Goal: Transaction & Acquisition: Purchase product/service

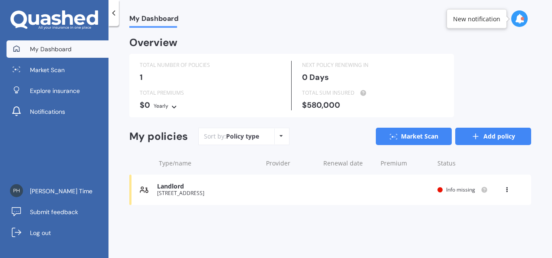
click at [472, 136] on icon at bounding box center [475, 136] width 9 height 9
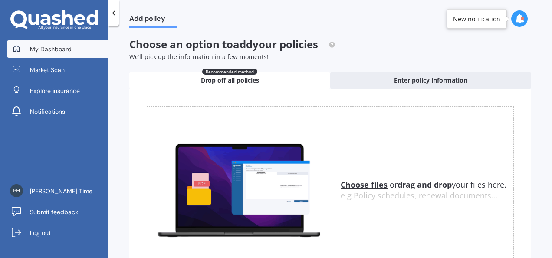
click at [41, 49] on span "My Dashboard" at bounding box center [51, 49] width 42 height 9
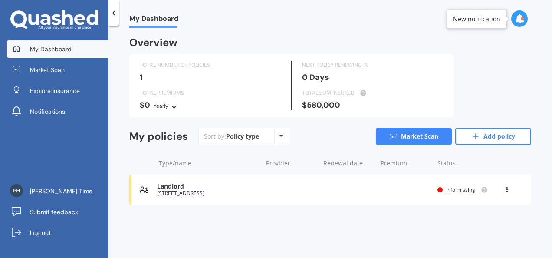
click at [240, 220] on div "Overview TOTAL NUMBER OF POLICIES 1 NEXT POLICY RENEWING [DATE] TOTAL PREMIUMS …" at bounding box center [330, 131] width 402 height 187
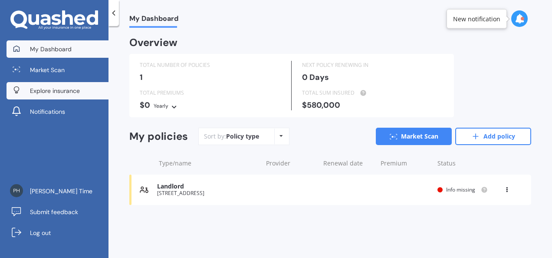
click at [31, 89] on span "Explore insurance" at bounding box center [55, 90] width 50 height 9
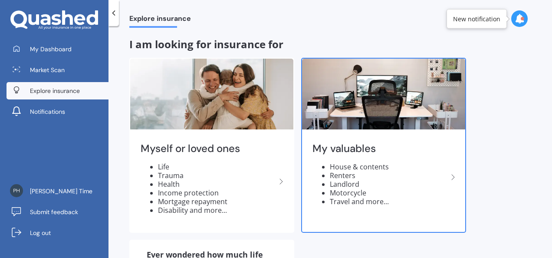
click at [456, 157] on div "My valuables House & contents Renters Landlord Motorcycle Travel and more..." at bounding box center [383, 177] width 163 height 92
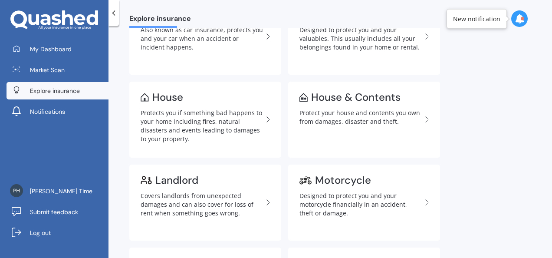
scroll to position [87, 0]
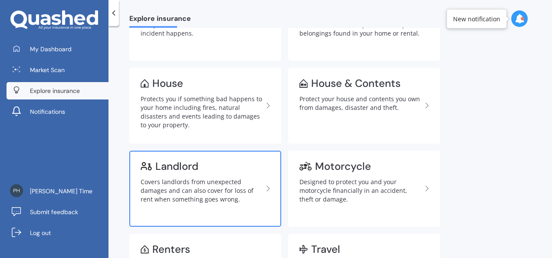
click at [196, 184] on div "Covers landlords from unexpected damages and can also cover for loss of rent wh…" at bounding box center [202, 190] width 122 height 26
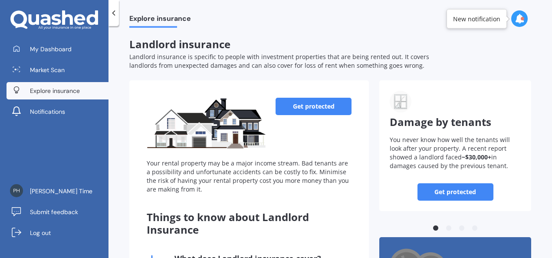
click at [308, 105] on link "Get protected" at bounding box center [314, 106] width 76 height 17
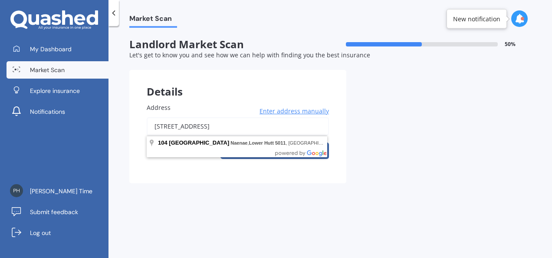
drag, startPoint x: 302, startPoint y: 126, endPoint x: 130, endPoint y: 122, distance: 172.3
click at [131, 124] on div "Address [STREET_ADDRESS] Enter address manually Search" at bounding box center [237, 134] width 217 height 98
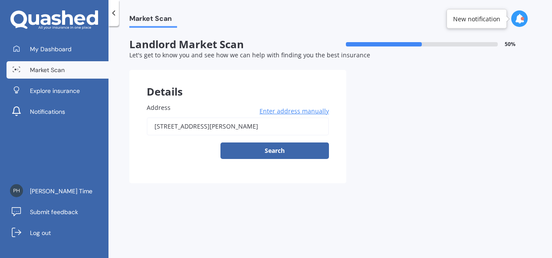
type input "[STREET_ADDRESS][PERSON_NAME]"
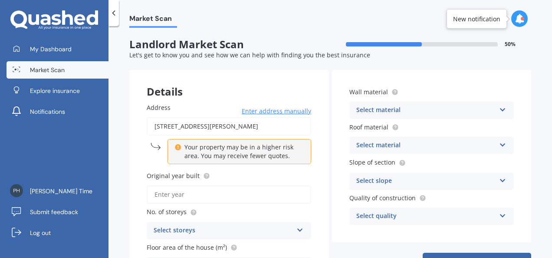
scroll to position [43, 0]
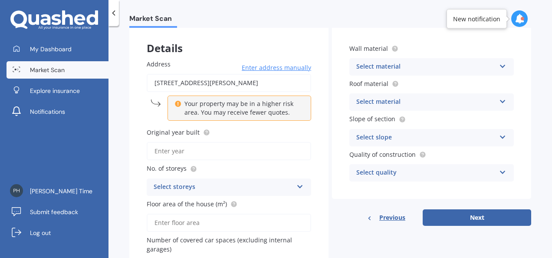
click at [266, 145] on input "Original year built" at bounding box center [229, 151] width 164 height 18
type input "2025"
click at [269, 181] on div "Select storeys 1 2 3 4 5+" at bounding box center [229, 186] width 164 height 17
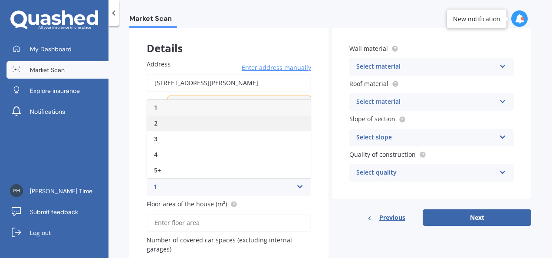
click at [163, 122] on div "2" at bounding box center [229, 123] width 164 height 16
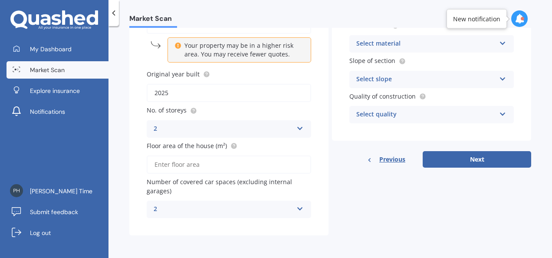
scroll to position [102, 0]
click at [177, 169] on input "Floor area of the house (m²)" at bounding box center [229, 164] width 164 height 18
type input "69"
click at [175, 214] on div "2" at bounding box center [223, 209] width 139 height 10
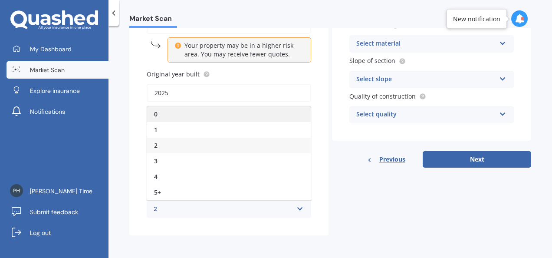
click at [169, 115] on div "0" at bounding box center [229, 114] width 164 height 16
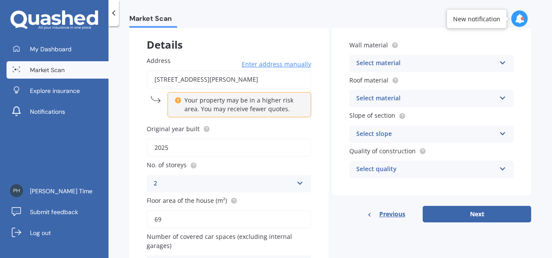
scroll to position [0, 0]
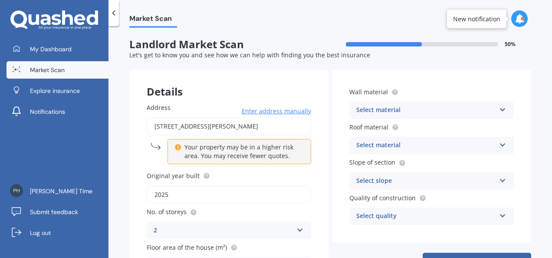
click at [384, 110] on div "Select material" at bounding box center [425, 110] width 139 height 10
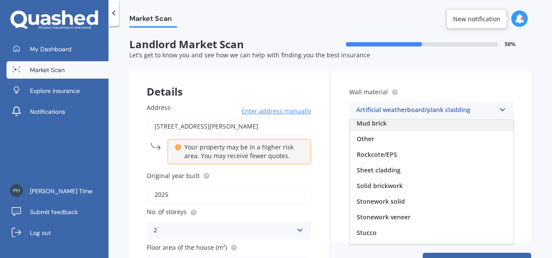
scroll to position [79, 0]
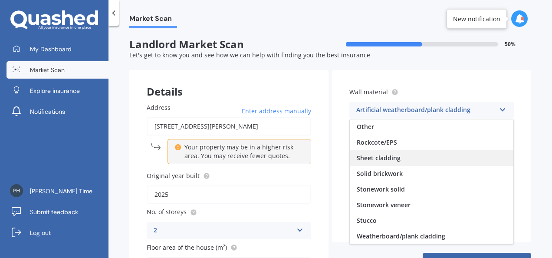
click at [375, 157] on span "Sheet cladding" at bounding box center [379, 158] width 44 height 8
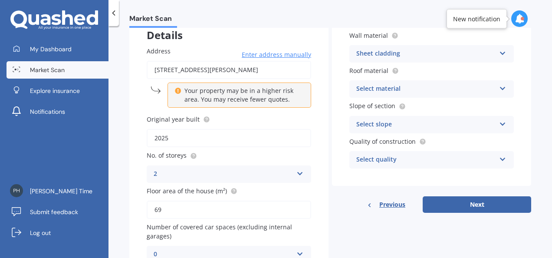
scroll to position [43, 0]
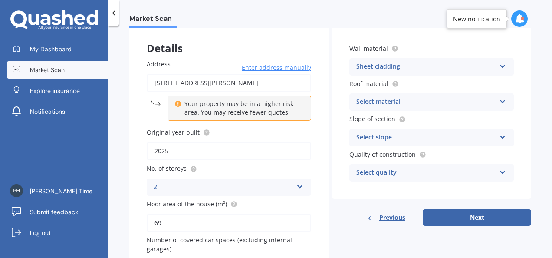
click at [404, 104] on div "Select material" at bounding box center [425, 102] width 139 height 10
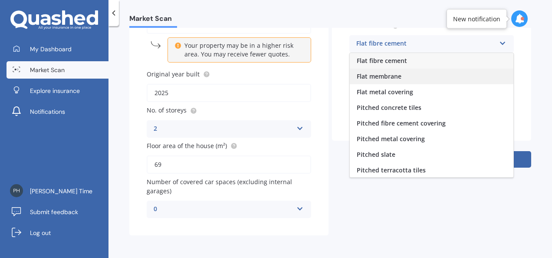
scroll to position [32, 0]
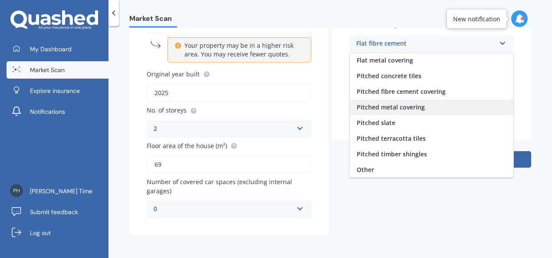
click at [401, 108] on span "Pitched metal covering" at bounding box center [391, 107] width 68 height 8
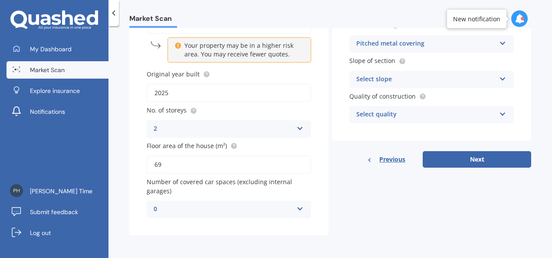
click at [400, 77] on div "Select slope" at bounding box center [425, 79] width 139 height 10
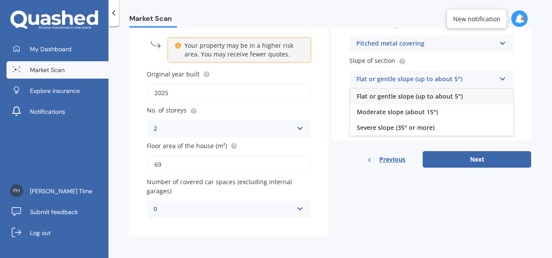
click at [392, 91] on div "Flat or gentle slope (up to about 5°)" at bounding box center [432, 97] width 164 height 16
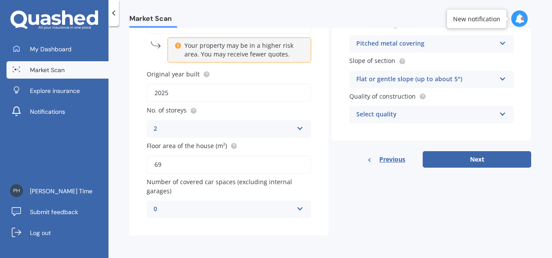
click at [399, 107] on div "Select quality Standard High Prestige" at bounding box center [431, 114] width 164 height 17
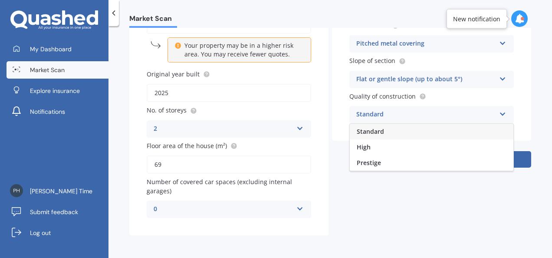
click at [370, 135] on div "Standard" at bounding box center [432, 132] width 164 height 16
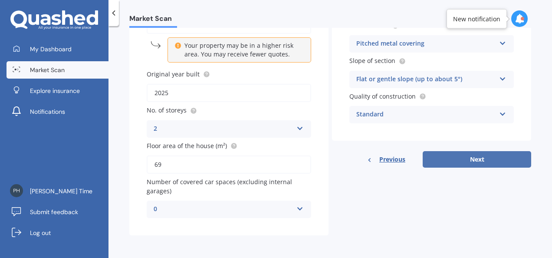
click at [502, 164] on button "Next" at bounding box center [477, 159] width 108 height 16
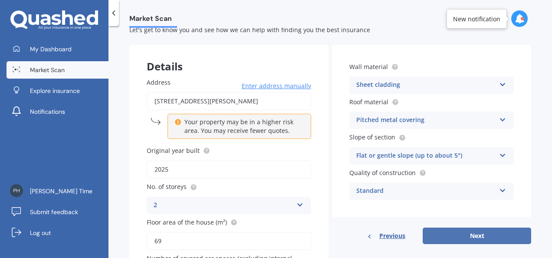
select select "27"
select select "05"
select select "1957"
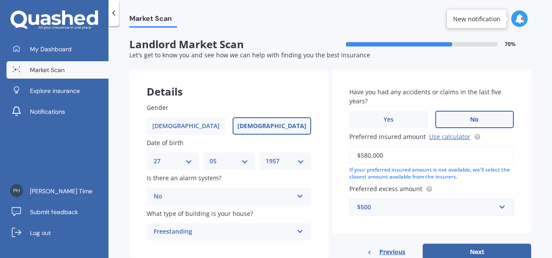
scroll to position [25, 0]
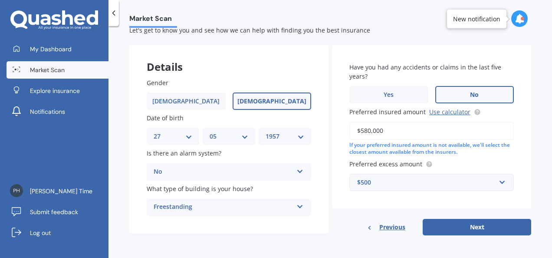
click at [260, 206] on div "Freestanding" at bounding box center [223, 207] width 139 height 10
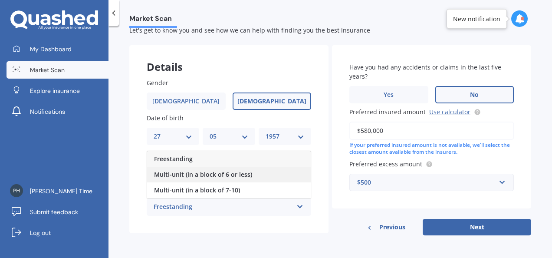
click at [218, 175] on span "Multi-unit (in a block of 6 or less)" at bounding box center [203, 174] width 98 height 8
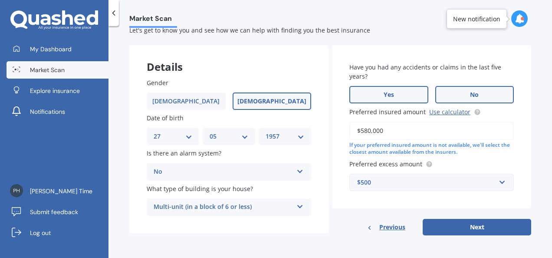
click at [394, 96] on label "Yes" at bounding box center [388, 94] width 79 height 17
click at [0, 0] on input "Yes" at bounding box center [0, 0] width 0 height 0
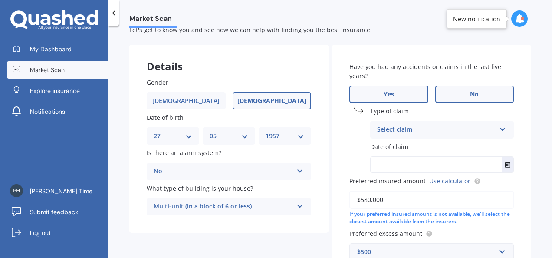
scroll to position [69, 0]
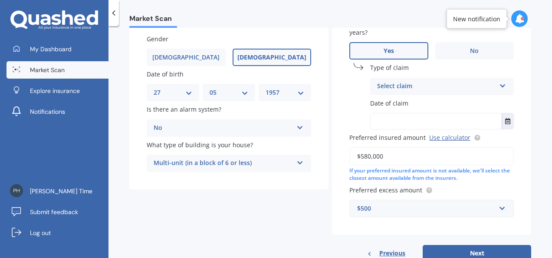
click at [442, 89] on div "Select claim" at bounding box center [436, 86] width 118 height 10
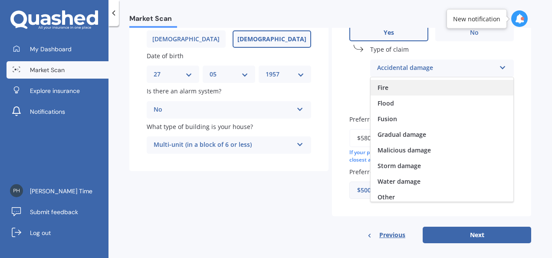
scroll to position [63, 0]
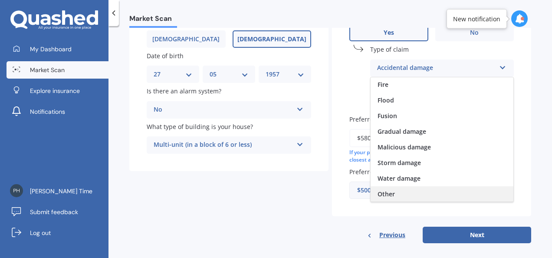
click at [393, 194] on div "Other" at bounding box center [442, 194] width 143 height 16
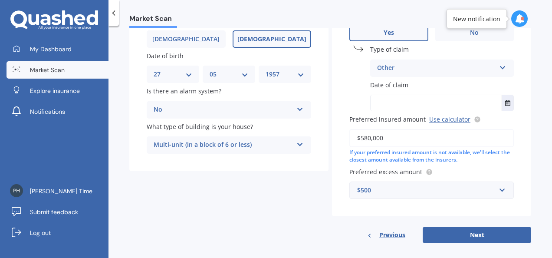
click at [397, 100] on input "text" at bounding box center [436, 103] width 131 height 16
type input "2025"
click at [341, 99] on div "Have you had any accidents or claims in the last five years? Yes No Type of cla…" at bounding box center [431, 99] width 199 height 233
click at [362, 135] on input "$580,000" at bounding box center [431, 138] width 164 height 18
drag, startPoint x: 390, startPoint y: 140, endPoint x: 332, endPoint y: 133, distance: 58.1
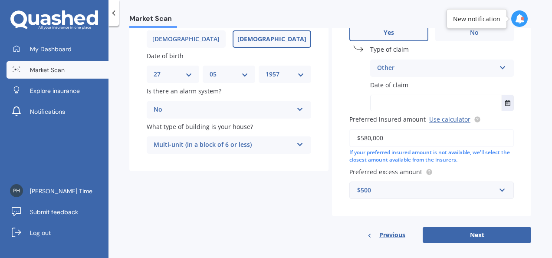
click at [333, 139] on div "Have you had any accidents or claims in the last five years? Yes No Type of cla…" at bounding box center [431, 99] width 199 height 233
type input "$300,000"
click at [407, 99] on input "text" at bounding box center [436, 103] width 131 height 16
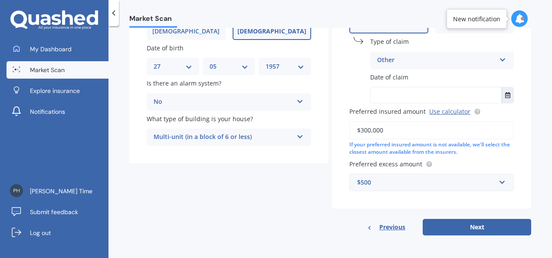
click at [470, 177] on div "$500" at bounding box center [426, 182] width 138 height 10
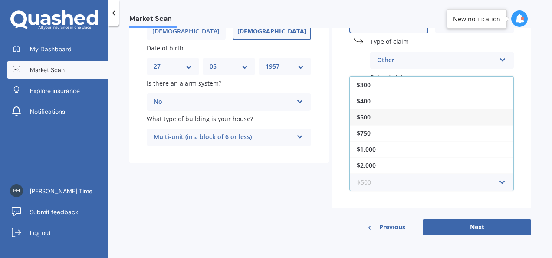
click at [501, 186] on input "text" at bounding box center [428, 182] width 157 height 16
click at [385, 125] on div "$750" at bounding box center [432, 133] width 164 height 16
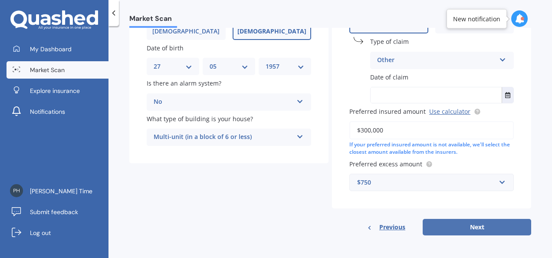
click at [438, 227] on button "Next" at bounding box center [477, 227] width 108 height 16
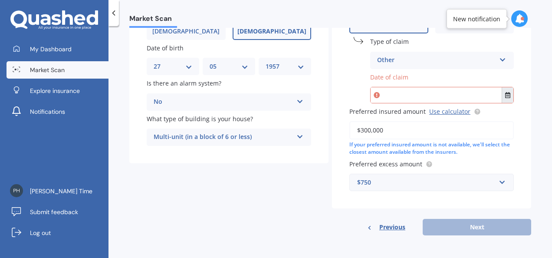
click at [502, 98] on button "Select date" at bounding box center [508, 95] width 12 height 16
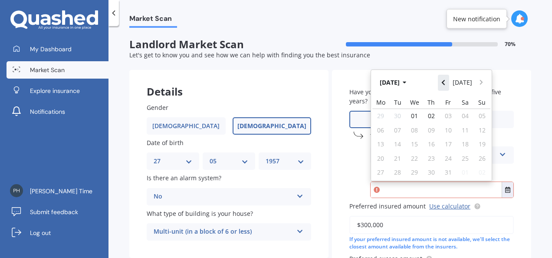
click at [445, 82] on icon "Navigate back" at bounding box center [443, 82] width 4 height 6
click at [443, 81] on icon "Navigate back" at bounding box center [443, 82] width 4 height 6
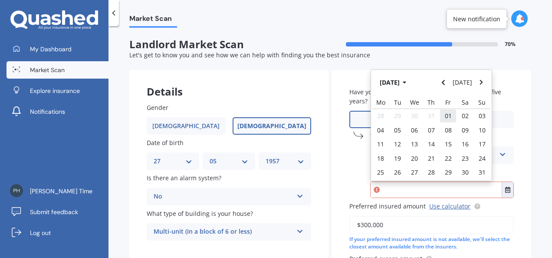
click at [445, 115] on span "01" at bounding box center [448, 116] width 7 height 8
type input "[DATE]"
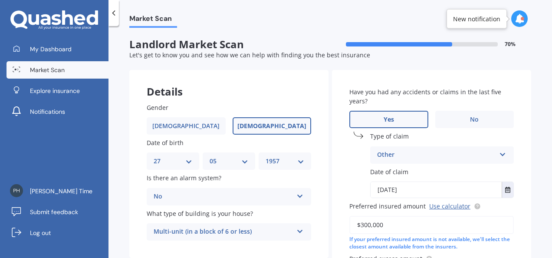
click at [517, 143] on div "Have you had any accidents or claims in the last five years? Yes No Type of cla…" at bounding box center [431, 186] width 199 height 233
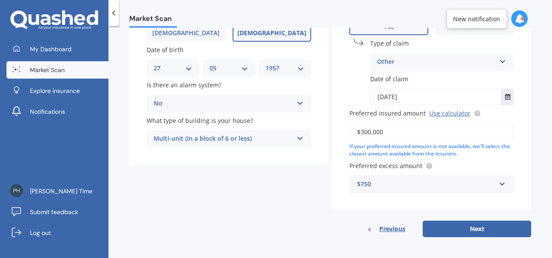
scroll to position [95, 0]
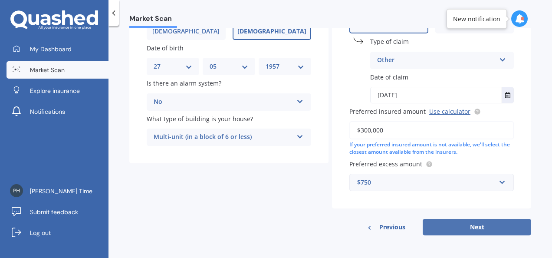
click at [436, 225] on button "Next" at bounding box center [477, 227] width 108 height 16
select select "27"
select select "05"
select select "1957"
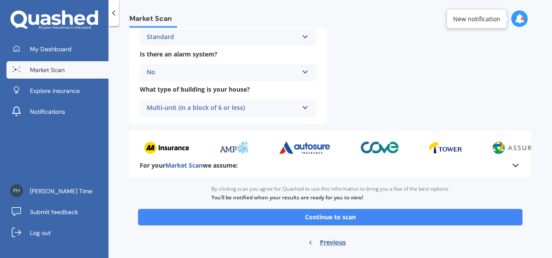
scroll to position [369, 0]
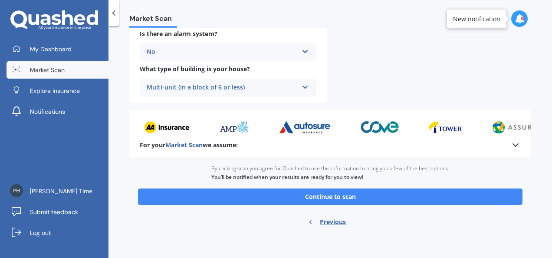
click at [321, 194] on button "Continue to scan" at bounding box center [330, 196] width 384 height 16
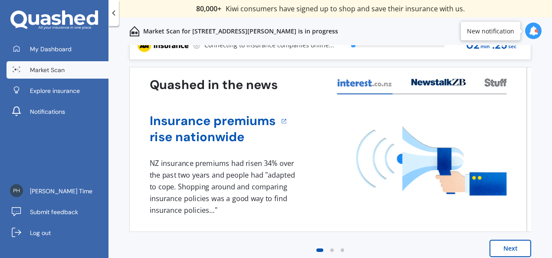
scroll to position [23, 0]
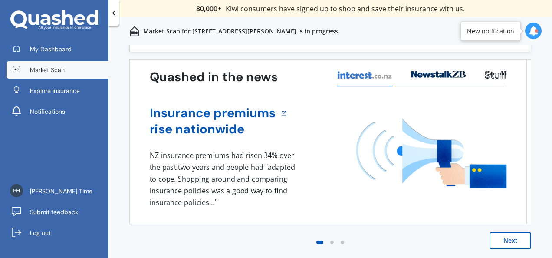
click at [501, 233] on button "Next" at bounding box center [511, 240] width 42 height 17
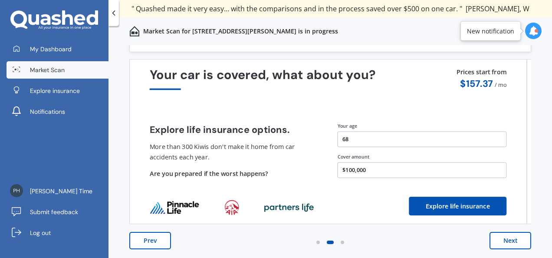
click at [503, 242] on button "Next" at bounding box center [511, 240] width 42 height 17
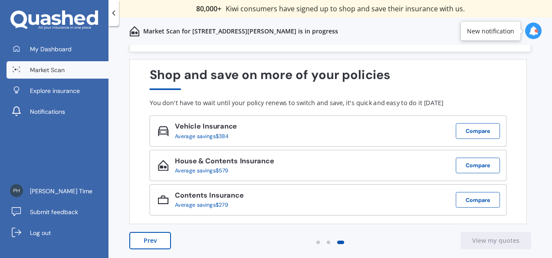
scroll to position [0, 0]
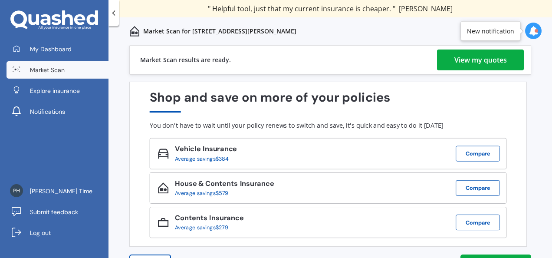
click at [462, 63] on div "View my quotes" at bounding box center [480, 59] width 53 height 21
